Goal: Complete application form: Complete application form

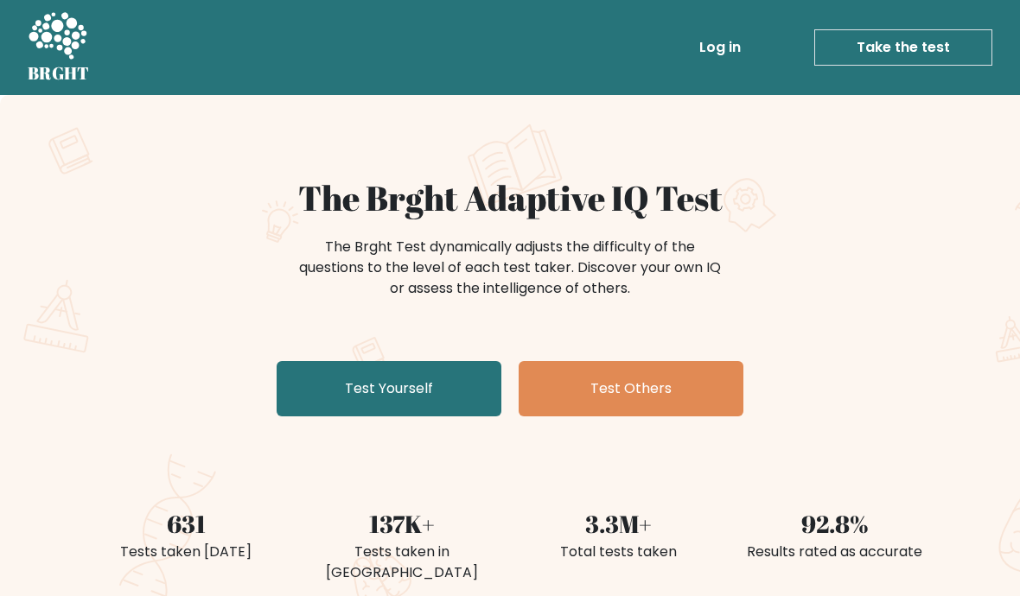
click at [464, 383] on link "Test Yourself" at bounding box center [389, 388] width 225 height 55
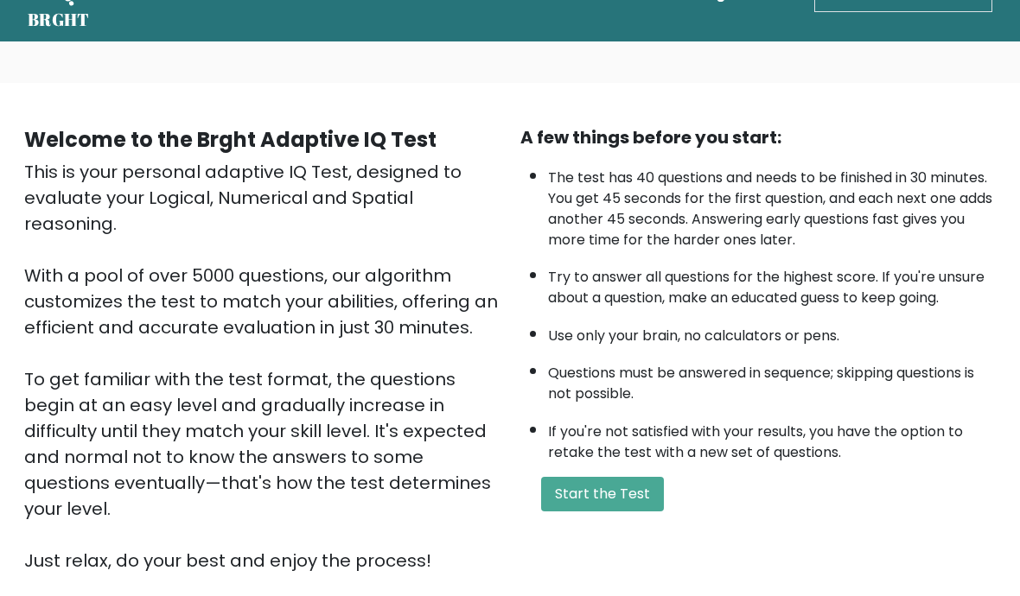
scroll to position [54, 0]
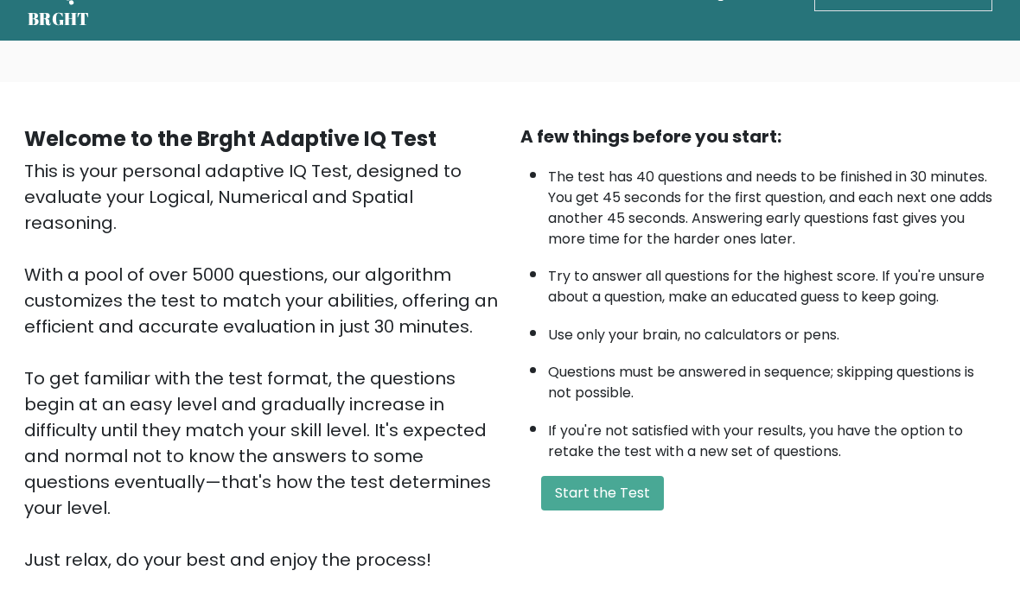
click at [640, 512] on button "Start the Test" at bounding box center [602, 494] width 123 height 35
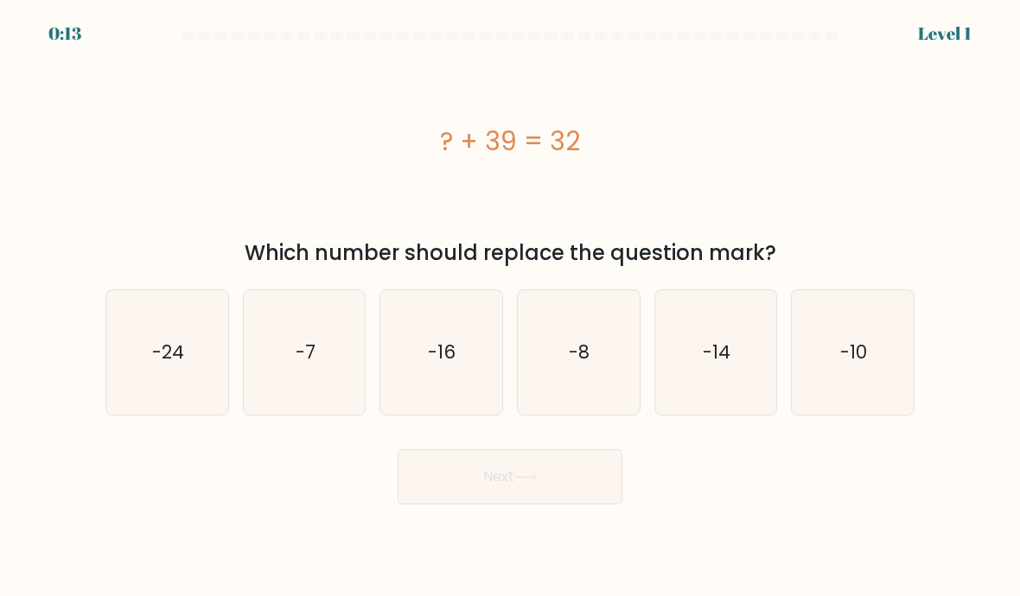
click at [353, 363] on icon "-7" at bounding box center [305, 353] width 122 height 122
click at [510, 307] on input "b. -7" at bounding box center [510, 302] width 1 height 9
radio input "true"
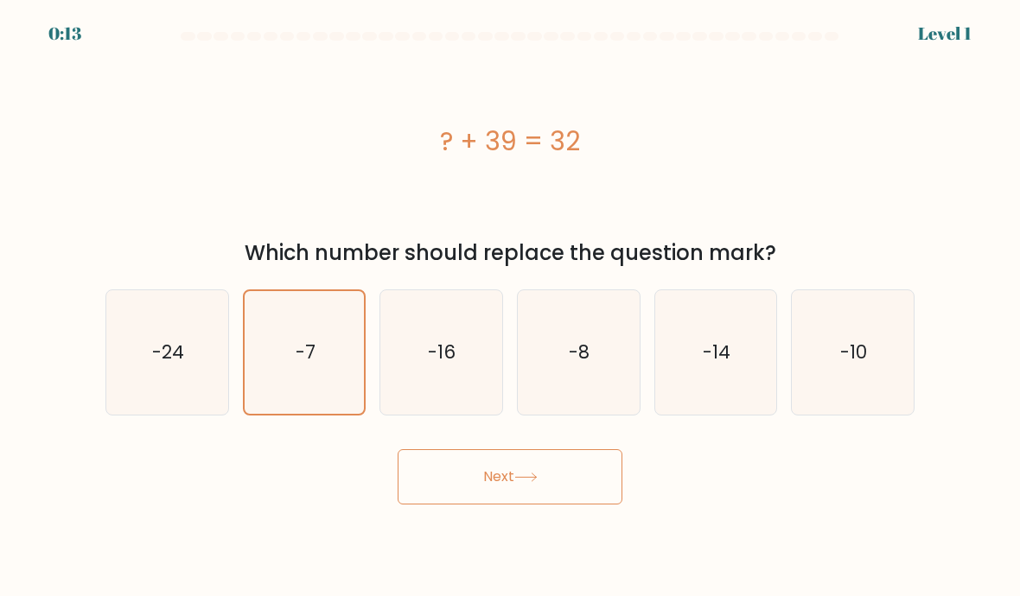
click at [601, 505] on button "Next" at bounding box center [509, 476] width 225 height 55
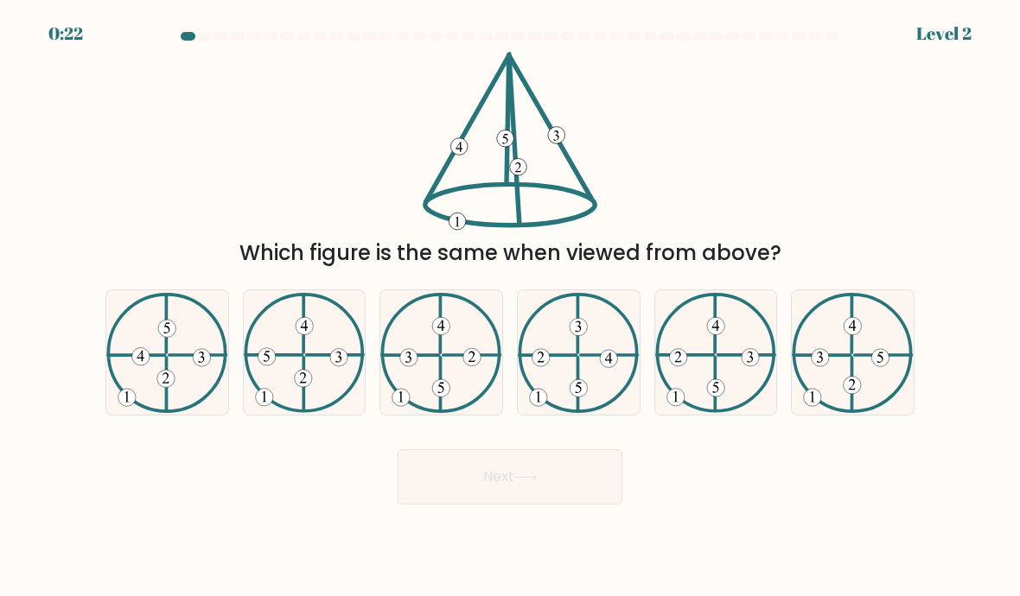
click at [595, 397] on icon at bounding box center [579, 353] width 122 height 120
click at [511, 307] on input "d." at bounding box center [510, 302] width 1 height 9
radio input "true"
click at [560, 505] on button "Next" at bounding box center [509, 476] width 225 height 55
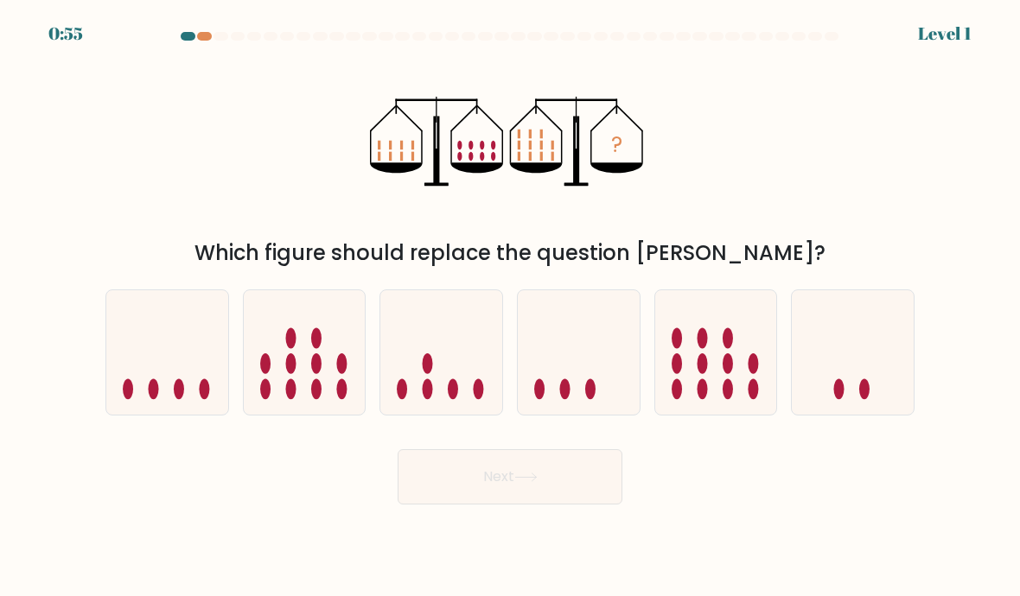
click at [723, 404] on icon at bounding box center [716, 352] width 122 height 101
click at [511, 307] on input "e." at bounding box center [510, 302] width 1 height 9
radio input "true"
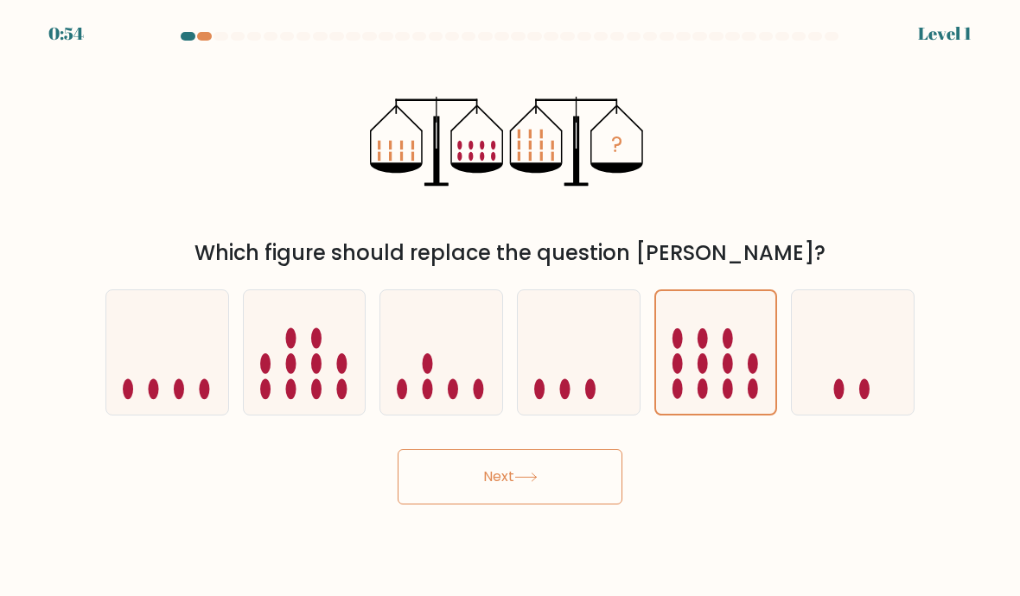
click at [563, 505] on button "Next" at bounding box center [509, 476] width 225 height 55
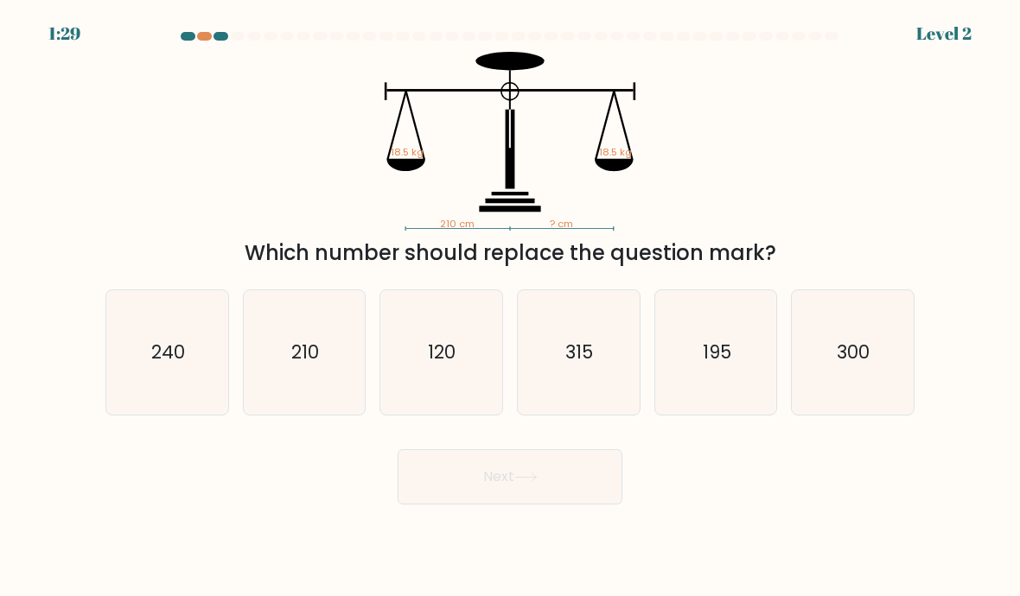
click at [324, 370] on icon "210" at bounding box center [305, 353] width 122 height 122
click at [510, 307] on input "b. 210" at bounding box center [510, 302] width 1 height 9
radio input "true"
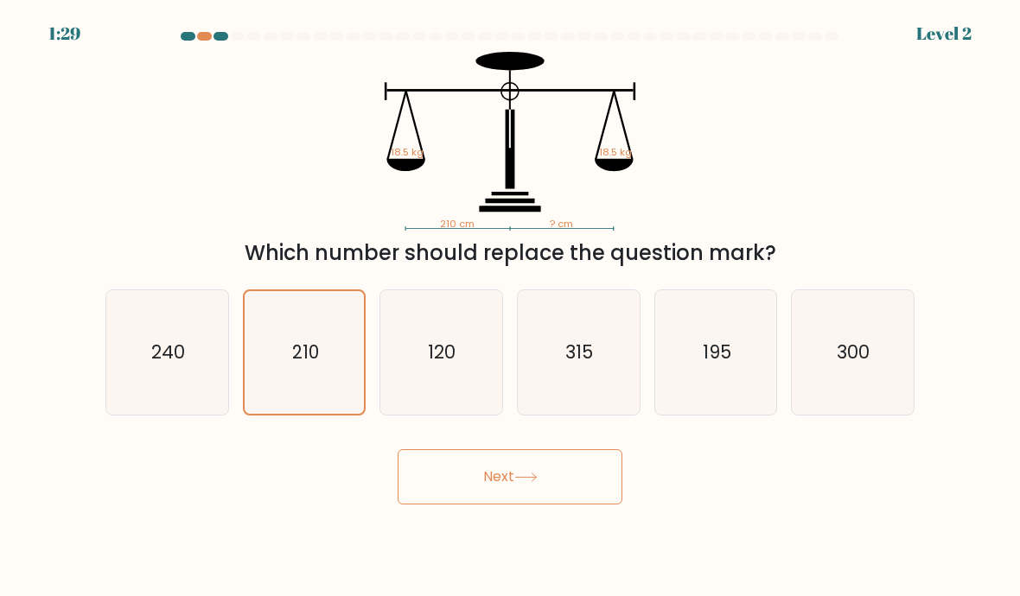
click at [555, 505] on button "Next" at bounding box center [509, 476] width 225 height 55
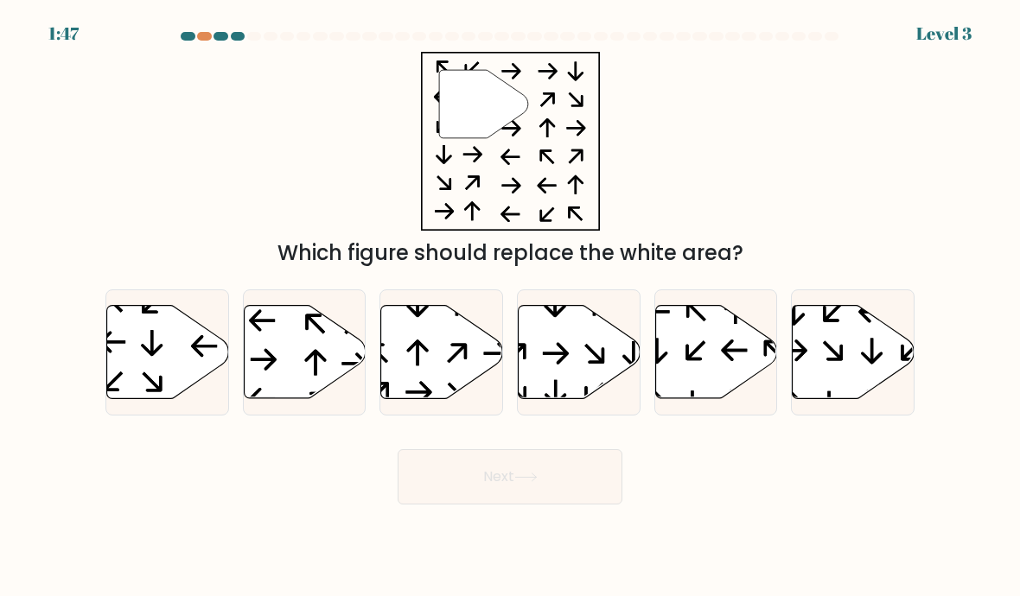
click at [194, 392] on icon at bounding box center [168, 352] width 122 height 93
click at [510, 307] on input "a." at bounding box center [510, 302] width 1 height 9
radio input "true"
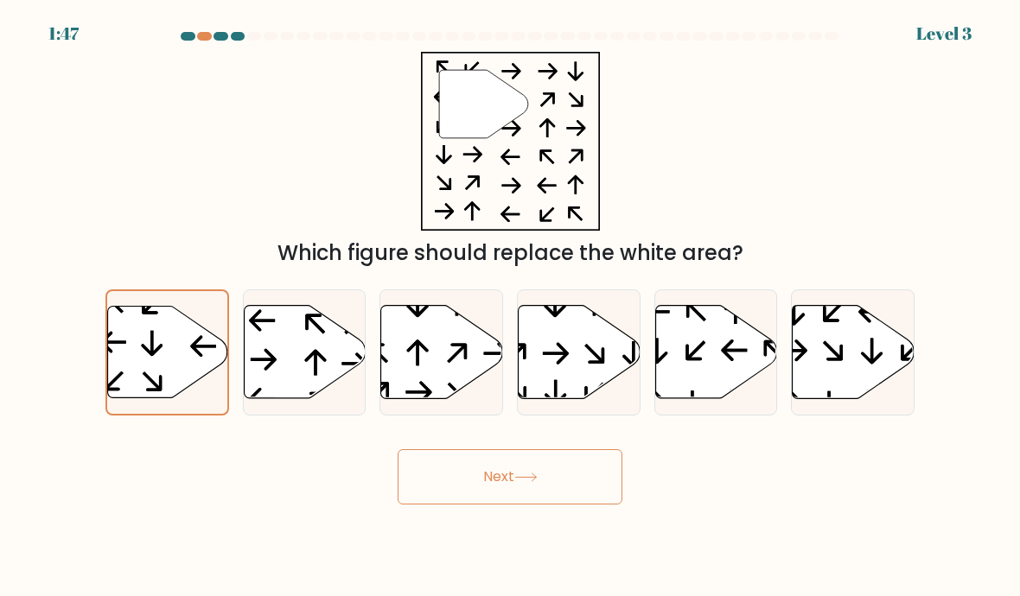
click at [515, 505] on button "Next" at bounding box center [509, 476] width 225 height 55
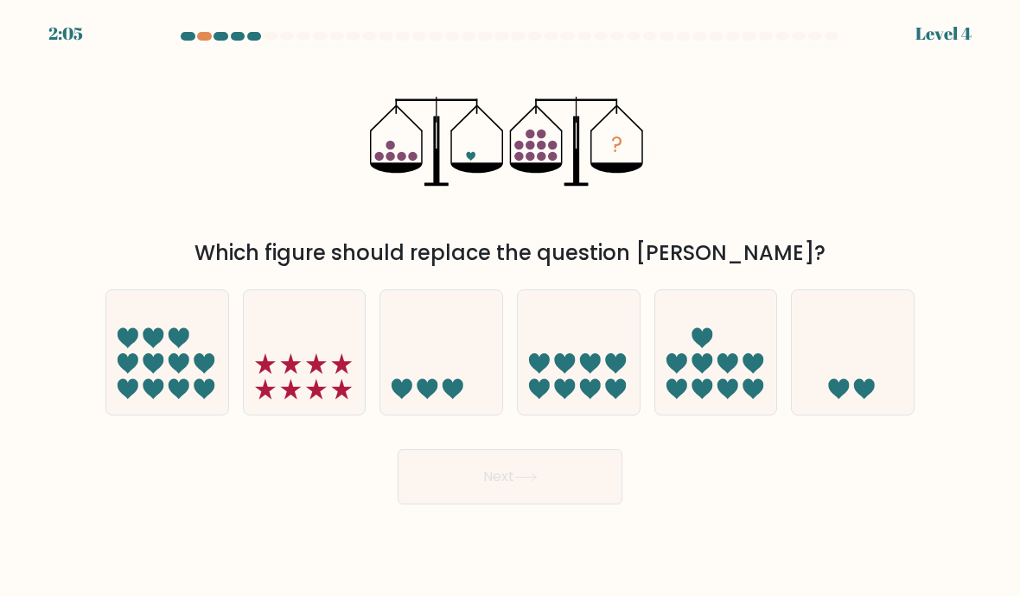
click at [901, 393] on icon at bounding box center [853, 352] width 122 height 101
click at [511, 307] on input "f." at bounding box center [510, 302] width 1 height 9
radio input "true"
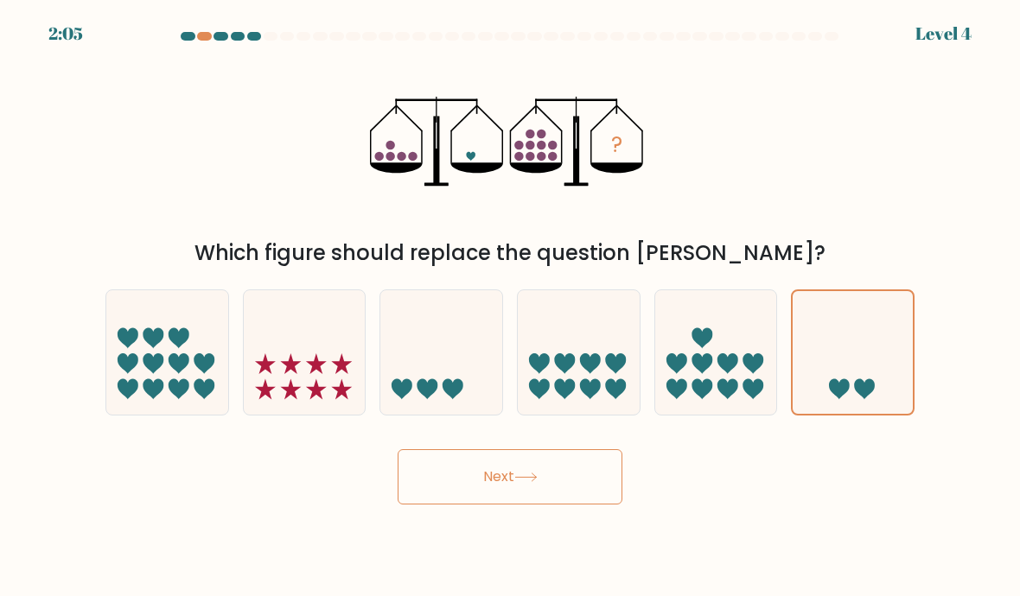
click at [586, 505] on button "Next" at bounding box center [509, 476] width 225 height 55
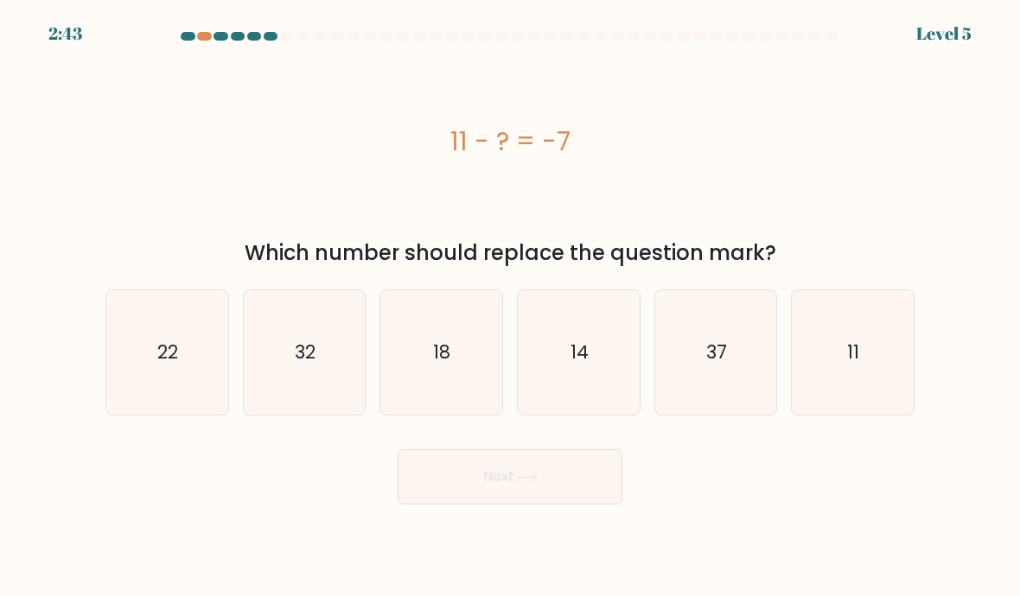
click at [472, 406] on icon "18" at bounding box center [441, 353] width 122 height 122
click at [510, 307] on input "c. 18" at bounding box center [510, 302] width 1 height 9
radio input "true"
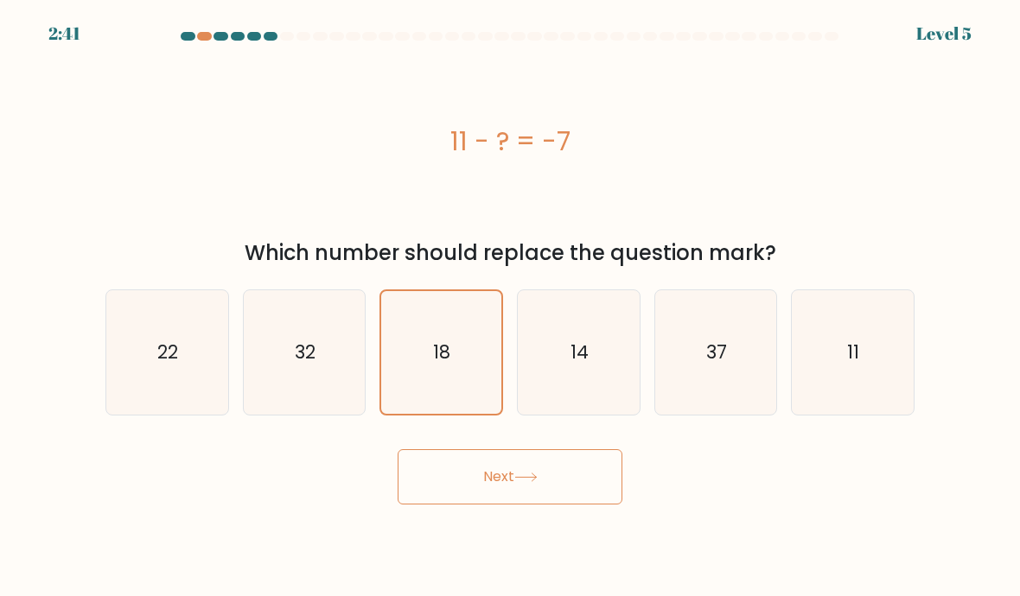
click at [577, 505] on button "Next" at bounding box center [509, 476] width 225 height 55
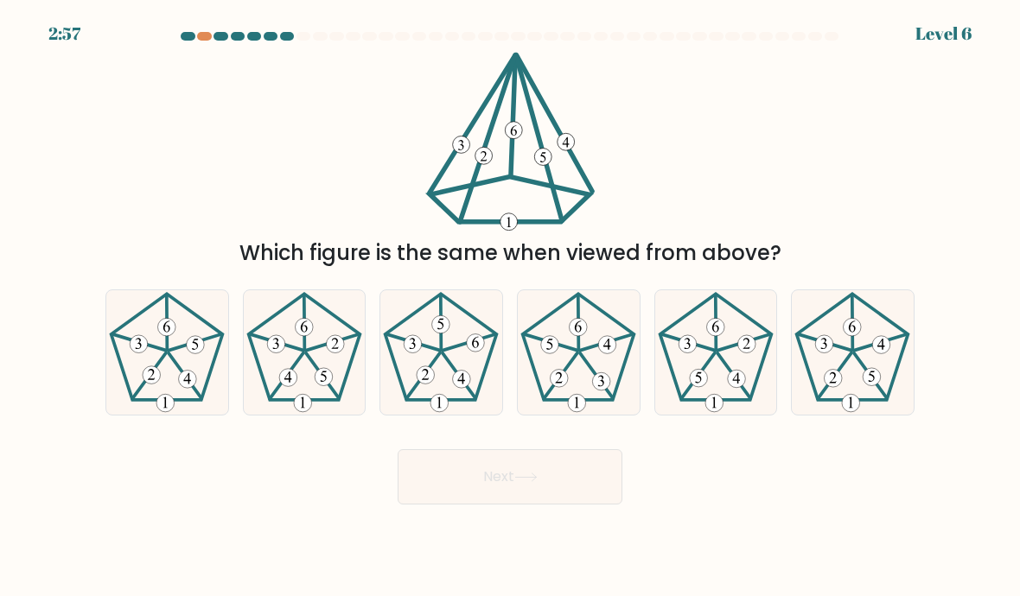
click at [821, 353] on 151 at bounding box center [825, 344] width 18 height 18
click at [511, 307] on input "f." at bounding box center [510, 302] width 1 height 9
radio input "true"
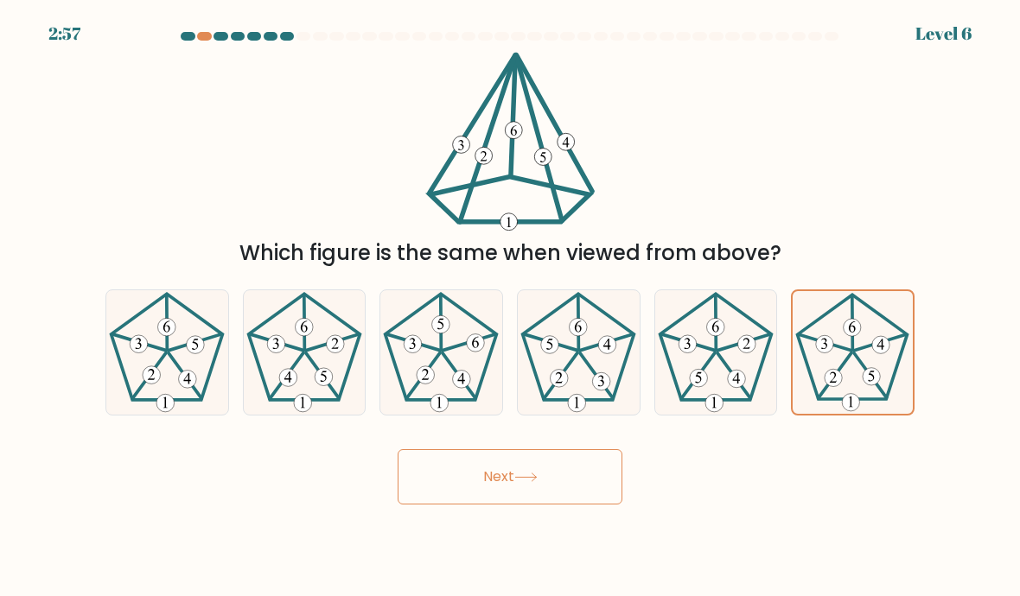
click at [579, 502] on button "Next" at bounding box center [509, 476] width 225 height 55
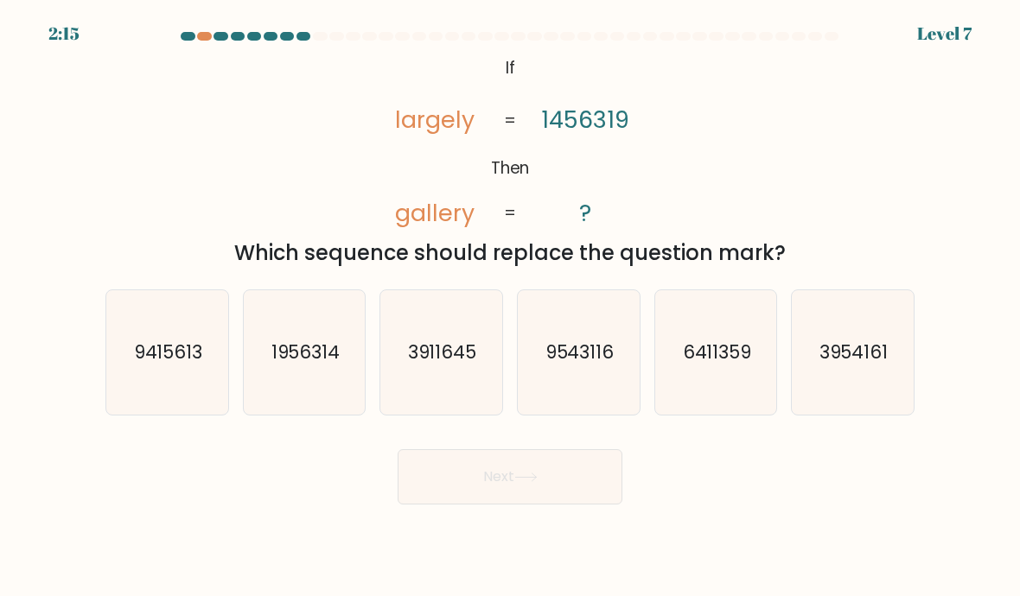
click at [680, 410] on icon "6411359" at bounding box center [716, 353] width 122 height 122
click at [511, 307] on input "e. 6411359" at bounding box center [510, 302] width 1 height 9
radio input "true"
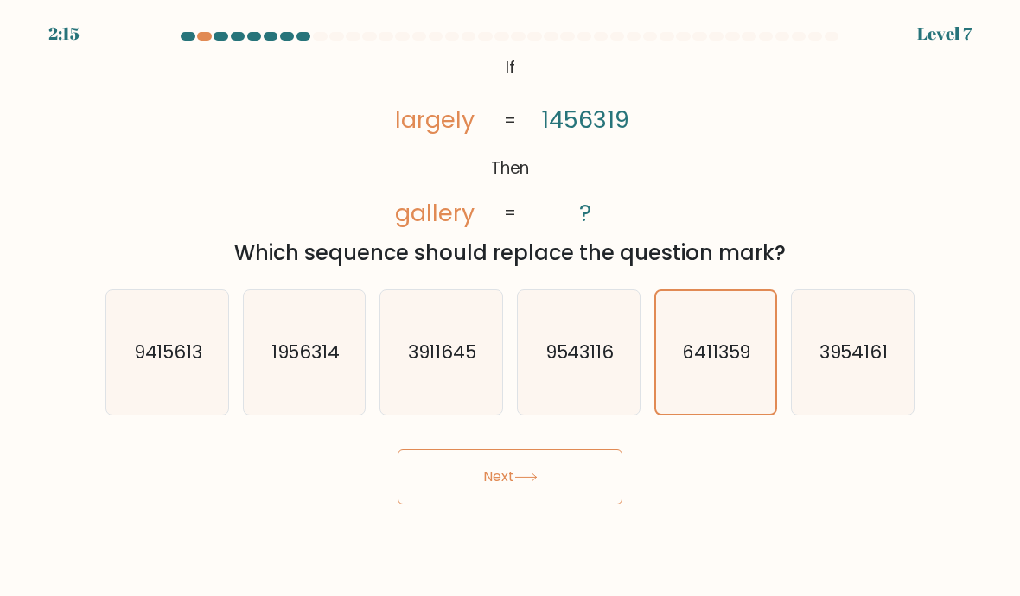
click at [564, 505] on button "Next" at bounding box center [509, 476] width 225 height 55
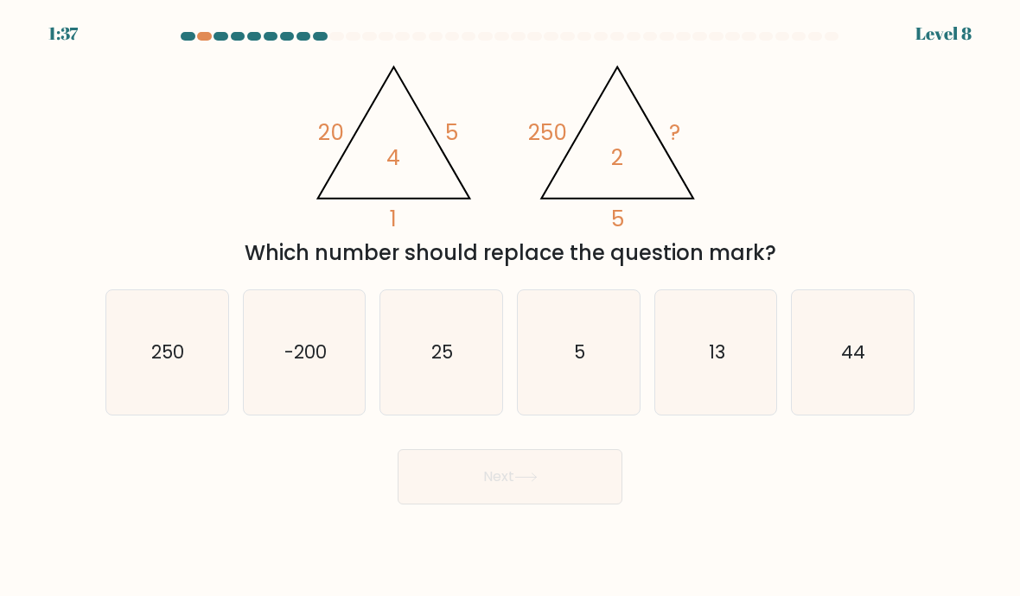
click at [588, 380] on icon "5" at bounding box center [579, 353] width 122 height 122
click at [511, 307] on input "d. 5" at bounding box center [510, 302] width 1 height 9
radio input "true"
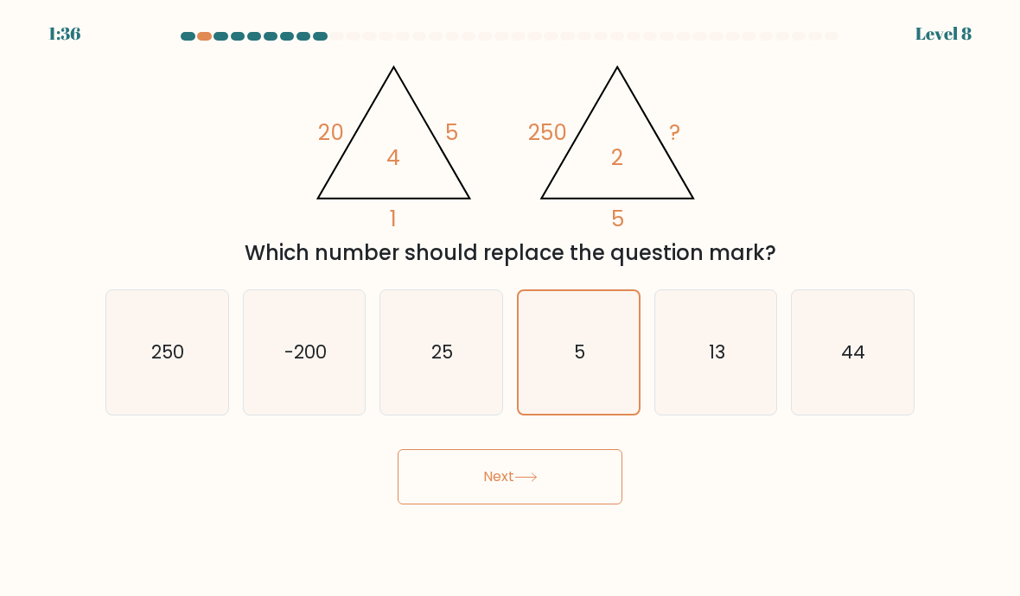
click at [529, 486] on button "Next" at bounding box center [509, 476] width 225 height 55
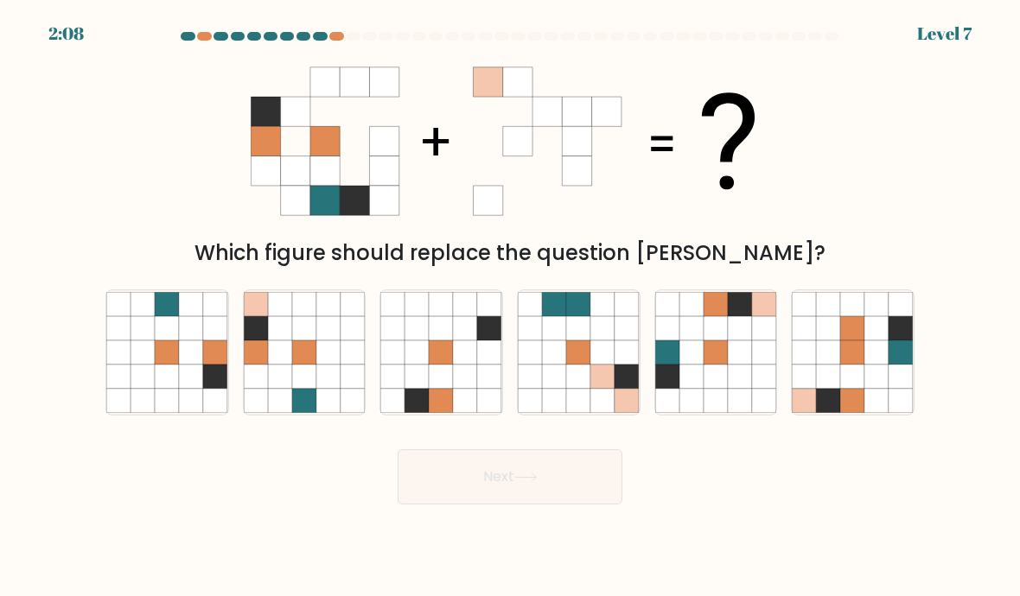
click at [332, 365] on icon at bounding box center [328, 352] width 24 height 24
click at [510, 307] on input "b." at bounding box center [510, 302] width 1 height 9
radio input "true"
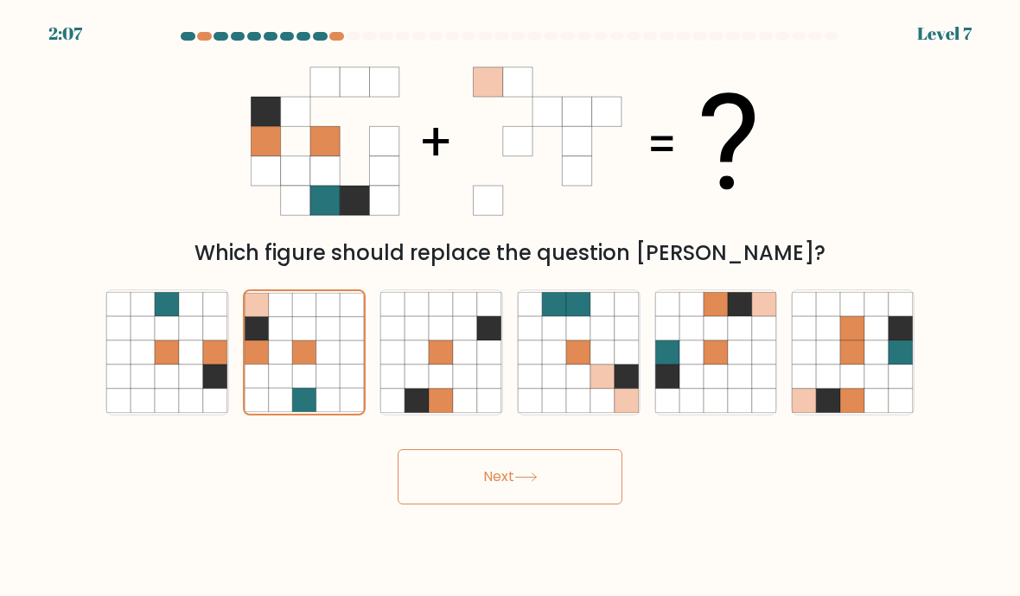
click at [552, 493] on button "Next" at bounding box center [509, 476] width 225 height 55
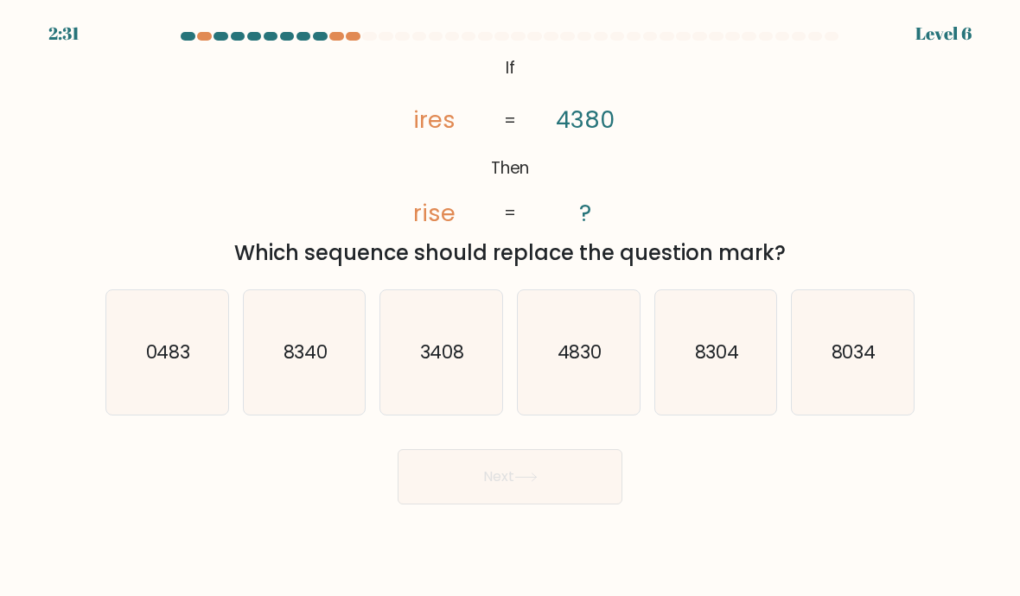
click at [448, 365] on text "3408" at bounding box center [442, 352] width 45 height 25
click at [510, 307] on input "c. 3408" at bounding box center [510, 302] width 1 height 9
radio input "true"
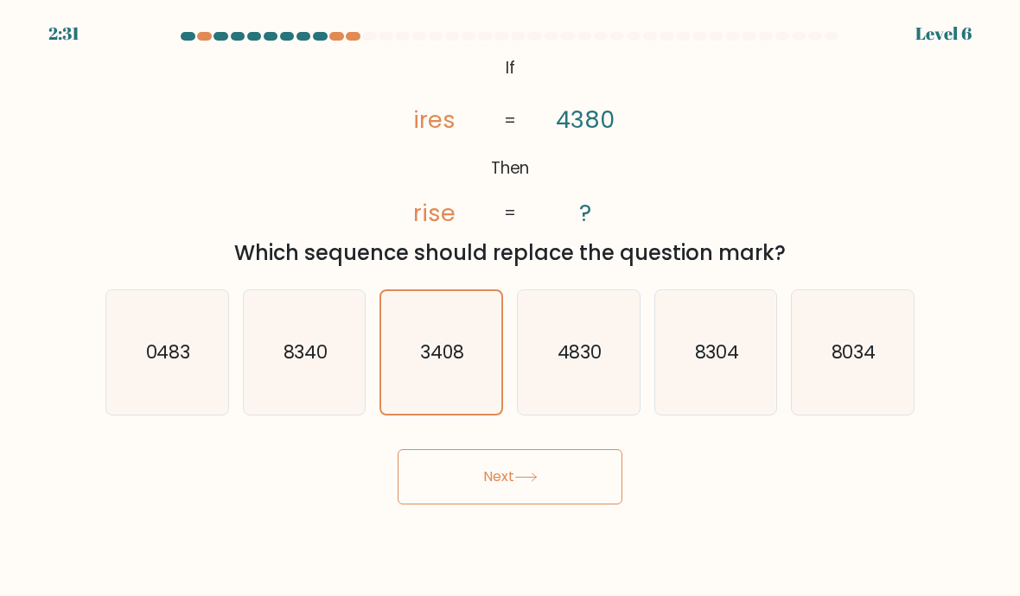
click at [534, 486] on button "Next" at bounding box center [509, 476] width 225 height 55
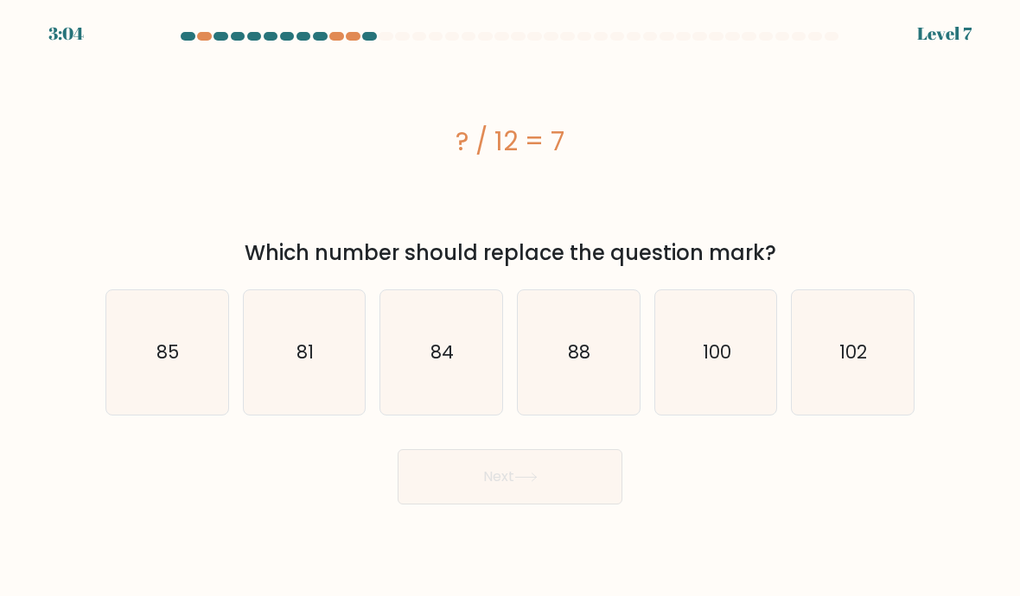
click at [453, 364] on text "84" at bounding box center [442, 352] width 23 height 25
click at [510, 307] on input "c. 84" at bounding box center [510, 302] width 1 height 9
radio input "true"
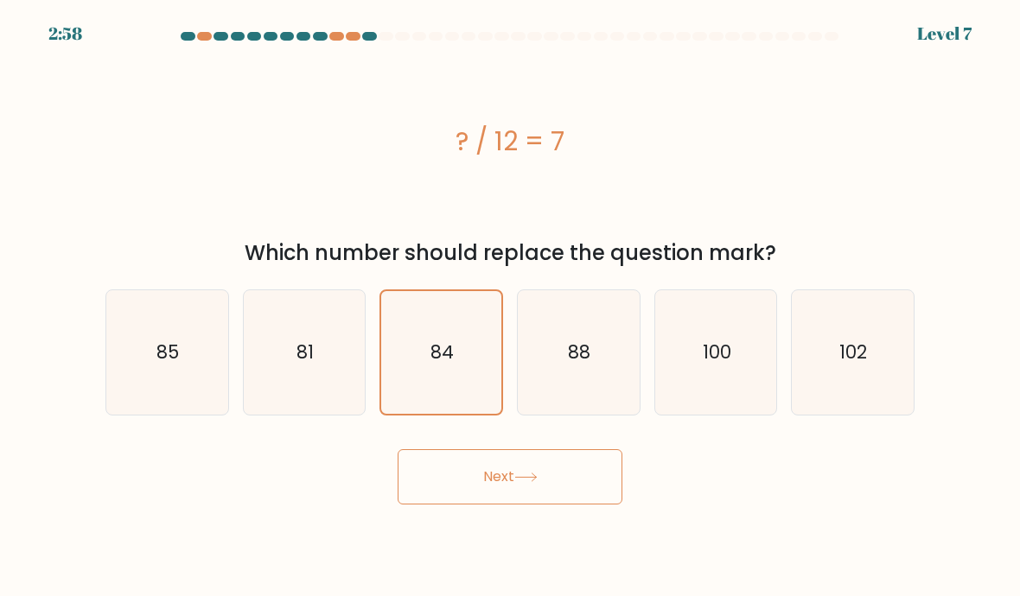
click at [540, 494] on button "Next" at bounding box center [509, 476] width 225 height 55
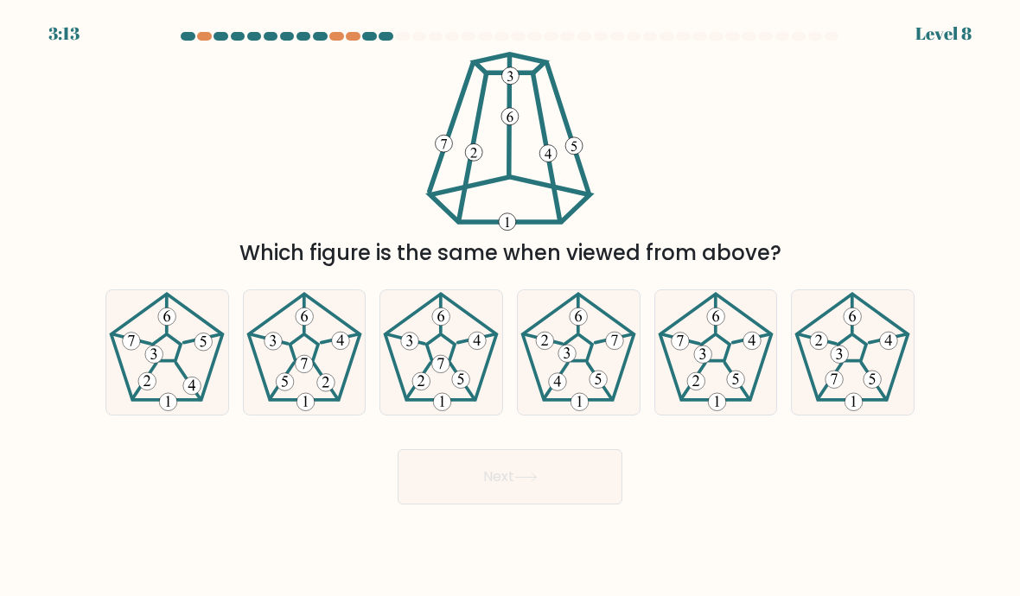
click at [591, 361] on 268 at bounding box center [578, 347] width 29 height 27
click at [511, 307] on input "d." at bounding box center [510, 302] width 1 height 9
radio input "true"
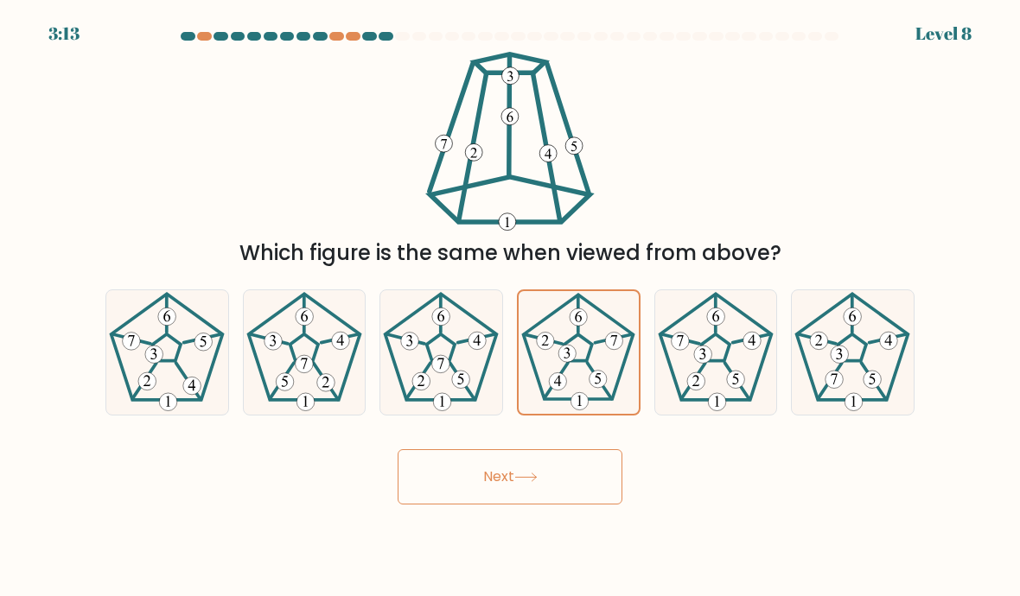
click at [536, 481] on icon at bounding box center [525, 478] width 21 height 8
